Goal: Download file/media

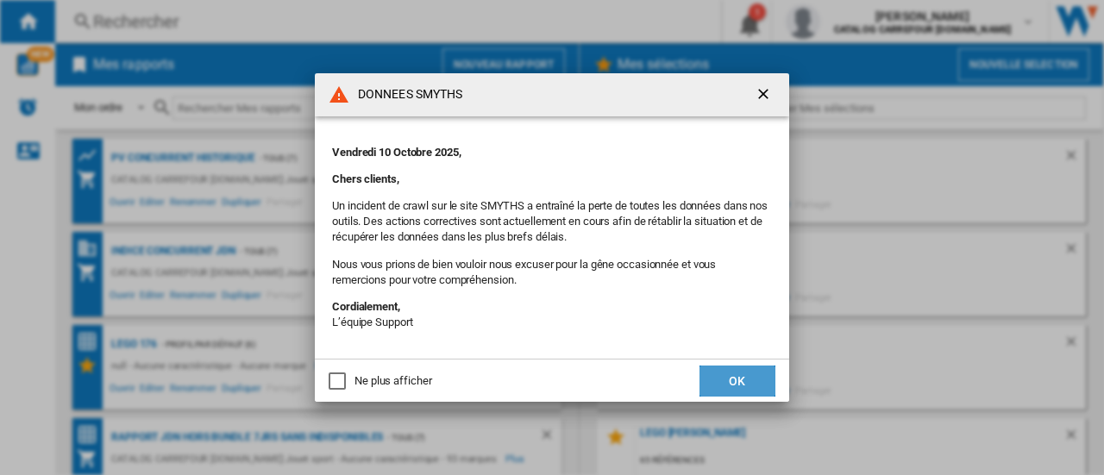
click at [728, 379] on button "OK" at bounding box center [737, 381] width 76 height 31
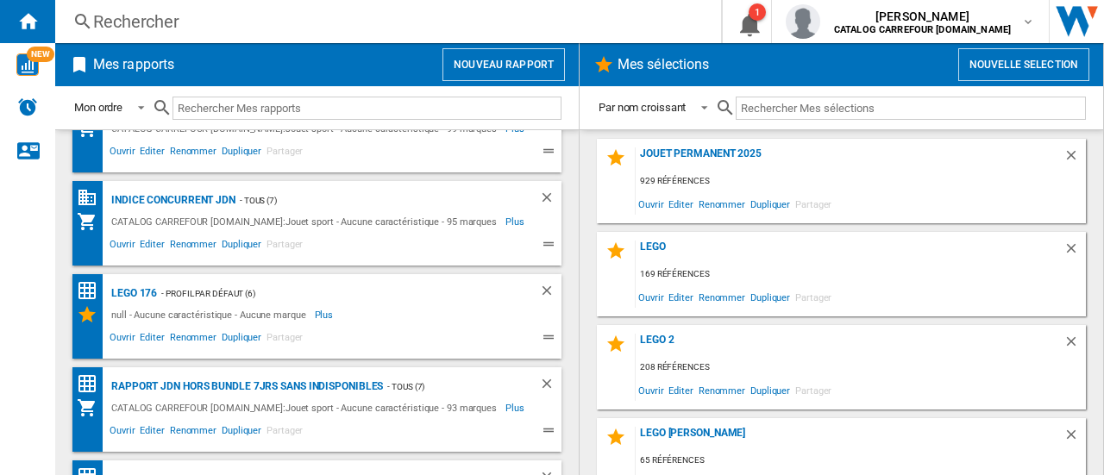
scroll to position [120, 0]
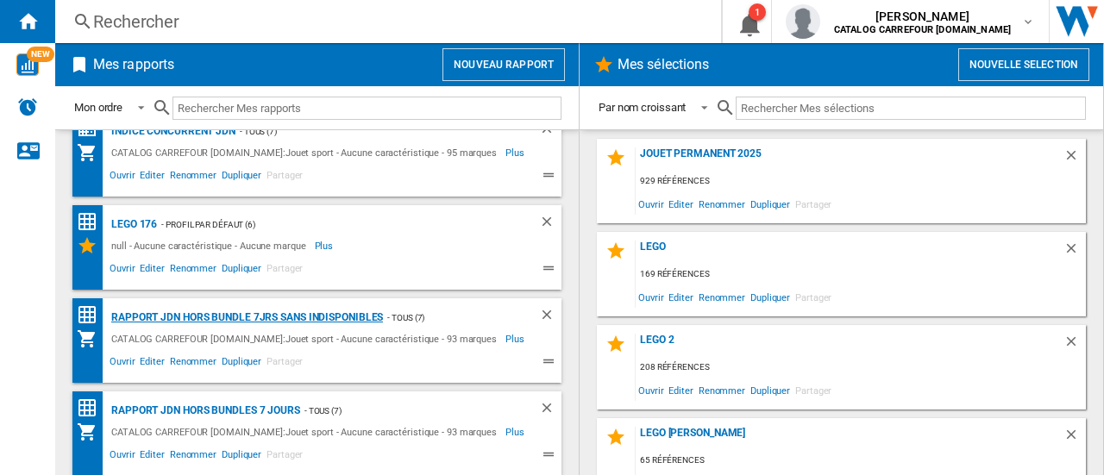
click at [272, 312] on div "Rapport JDN Hors bundle 7Jrs sans indisponibles" at bounding box center [245, 318] width 276 height 22
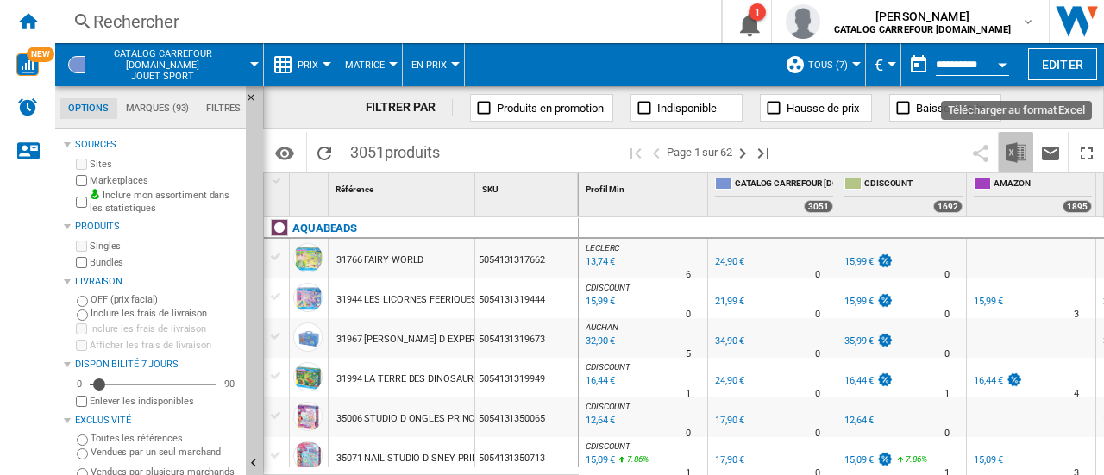
click at [1014, 154] on img "Télécharger au format Excel" at bounding box center [1015, 152] width 21 height 21
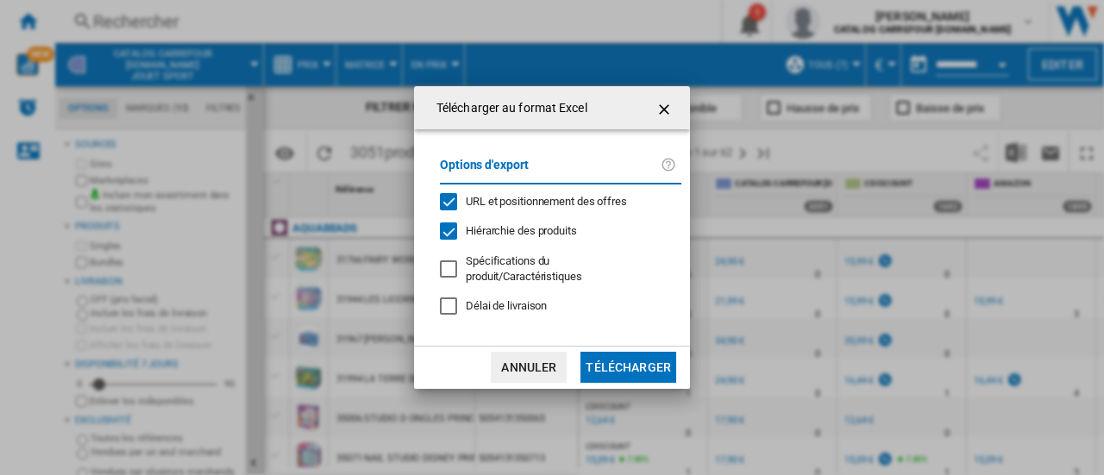
click at [614, 369] on button "Télécharger" at bounding box center [628, 367] width 96 height 31
